Goal: Task Accomplishment & Management: Manage account settings

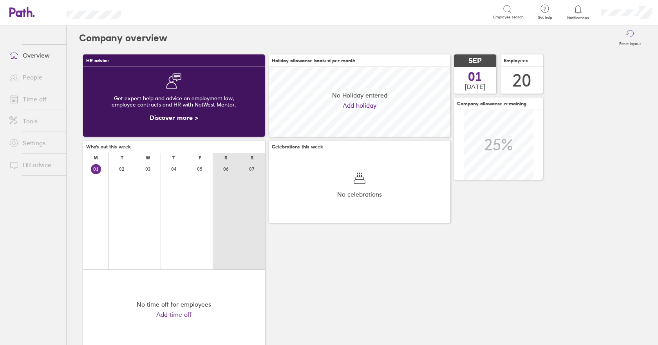
scroll to position [70, 182]
click at [25, 102] on link "Time off" at bounding box center [34, 99] width 63 height 16
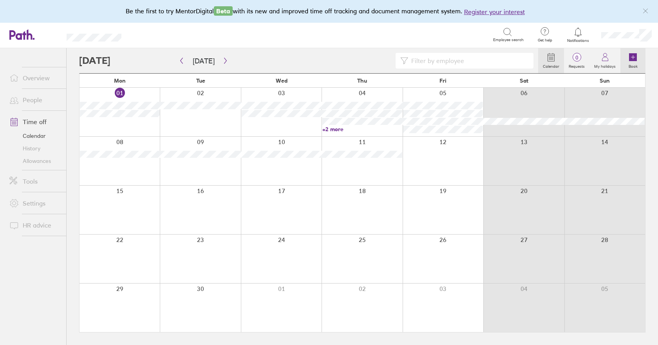
click at [630, 62] on label "Book" at bounding box center [633, 65] width 18 height 7
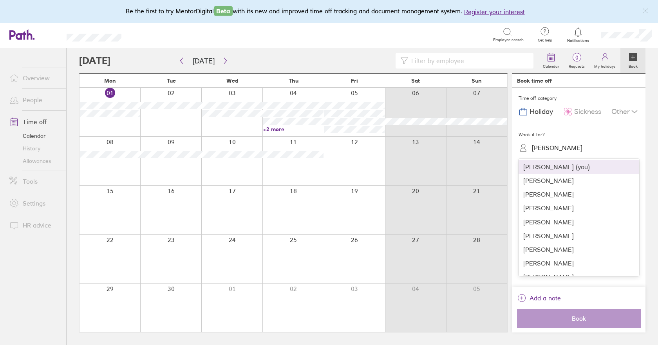
click at [536, 144] on div "[PERSON_NAME]" at bounding box center [557, 147] width 51 height 7
click at [543, 182] on div "[PERSON_NAME]" at bounding box center [578, 181] width 121 height 14
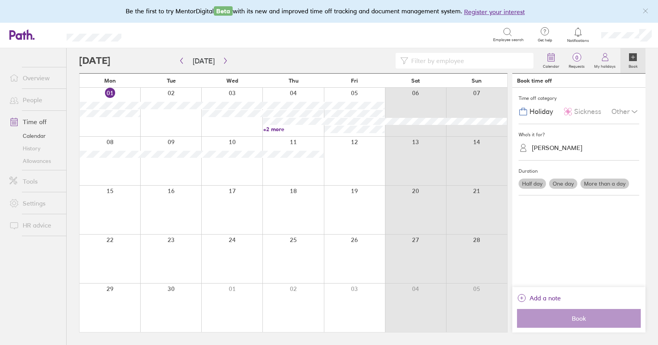
click at [563, 184] on label "One day" at bounding box center [563, 184] width 28 height 10
click at [0, 0] on input "One day" at bounding box center [0, 0] width 0 height 0
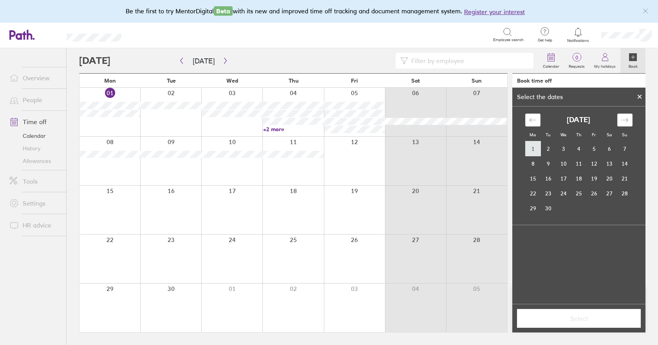
click at [530, 147] on td "1" at bounding box center [532, 148] width 15 height 15
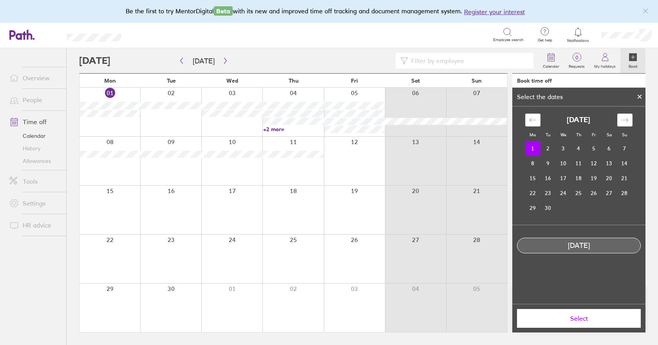
click at [574, 320] on span "Select" at bounding box center [578, 318] width 113 height 7
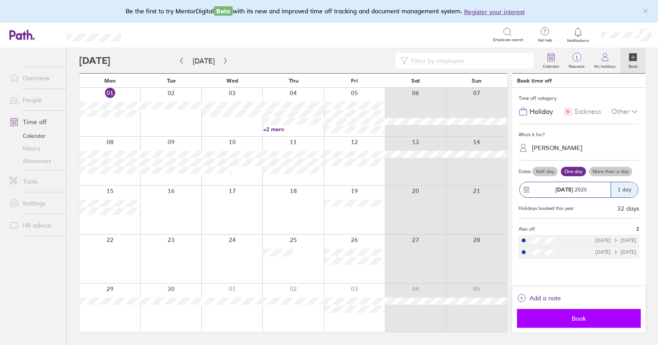
click at [579, 319] on span "Book" at bounding box center [578, 318] width 113 height 7
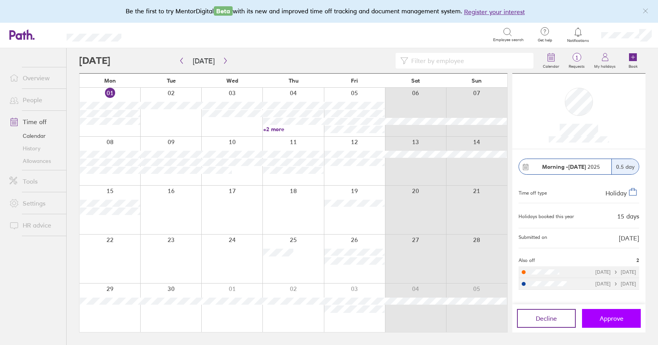
click at [610, 323] on button "Approve" at bounding box center [611, 318] width 59 height 19
